Goal: Obtain resource: Download file/media

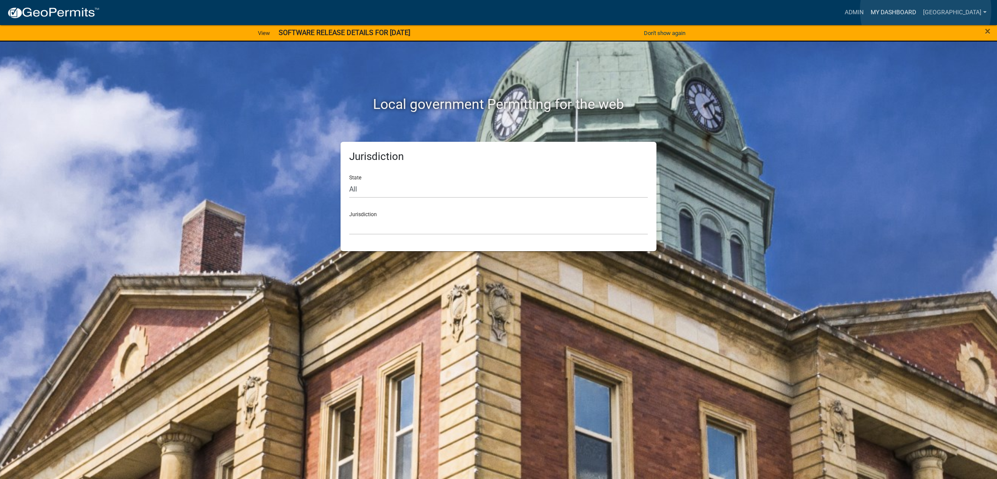
click at [919, 10] on link "My Dashboard" at bounding box center [893, 12] width 52 height 16
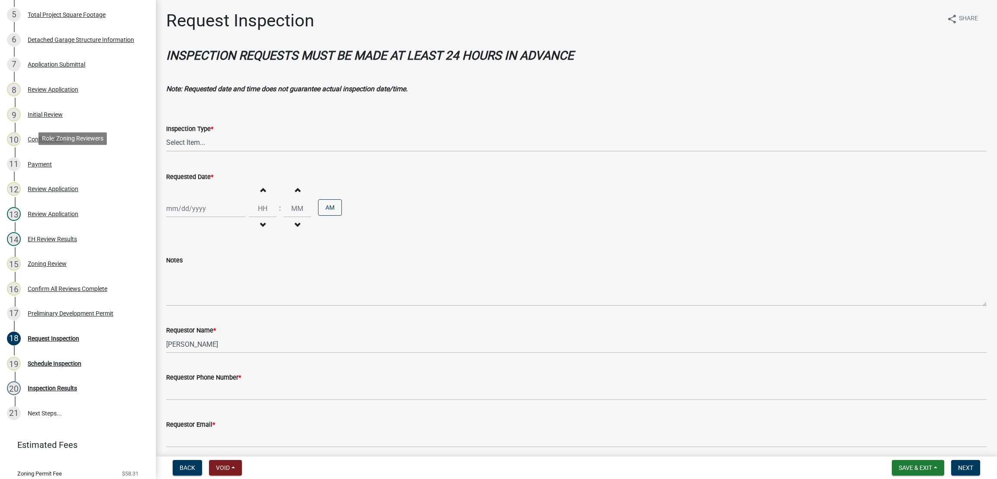
scroll to position [245, 0]
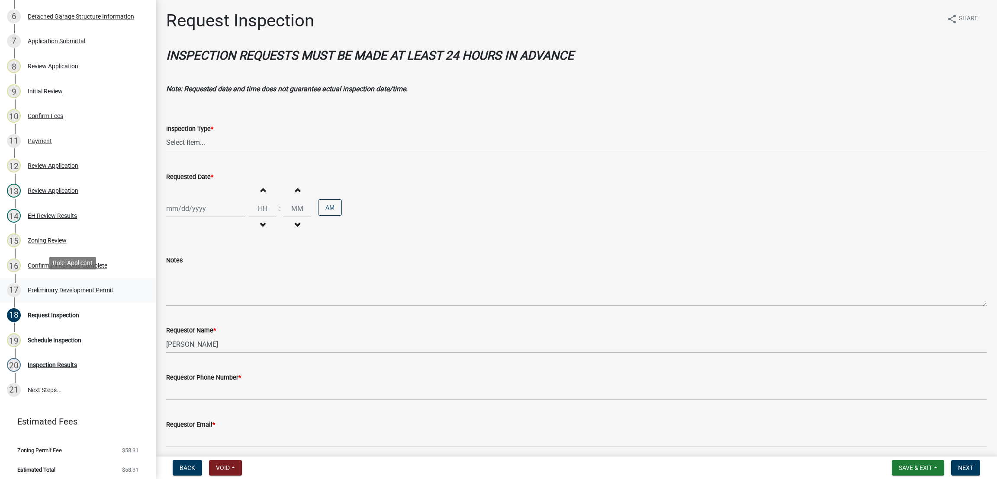
click at [71, 287] on div "Preliminary Development Permit" at bounding box center [71, 290] width 86 height 6
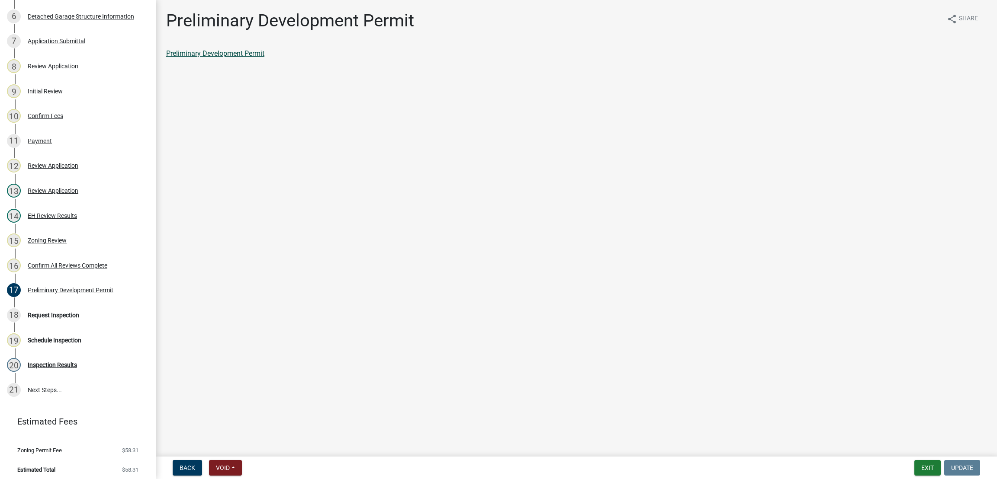
click at [231, 53] on link "Preliminary Development Permit" at bounding box center [215, 53] width 98 height 8
click at [230, 54] on link "Preliminary Development Permit" at bounding box center [215, 53] width 98 height 8
